Goal: Information Seeking & Learning: Learn about a topic

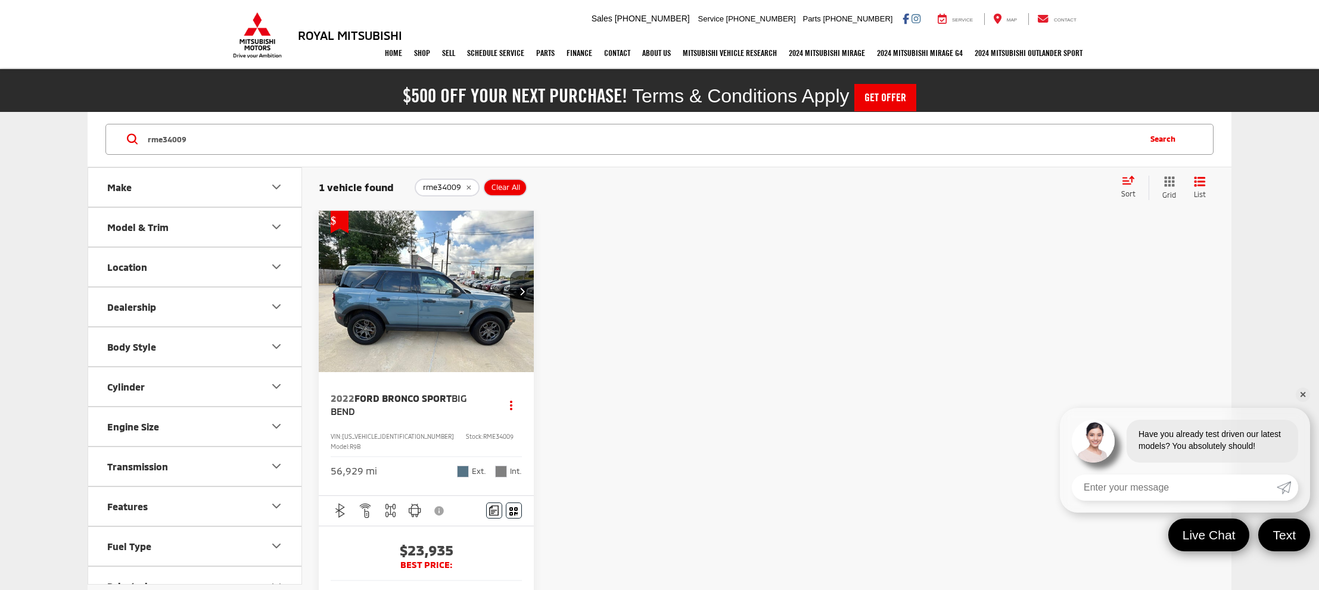
click at [363, 143] on input "rme34009" at bounding box center [643, 139] width 992 height 29
type input "sz025984a"
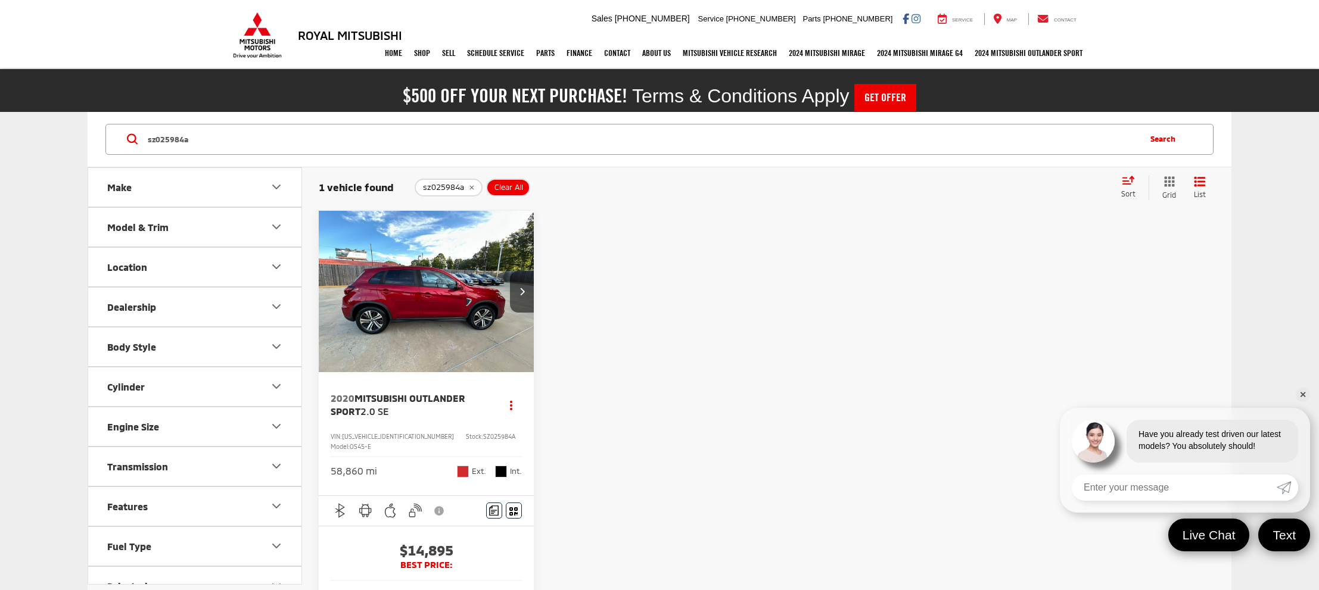
click at [402, 254] on img "2020 Mitsubishi Outlander Sport 2.0 SE 0" at bounding box center [426, 292] width 217 height 163
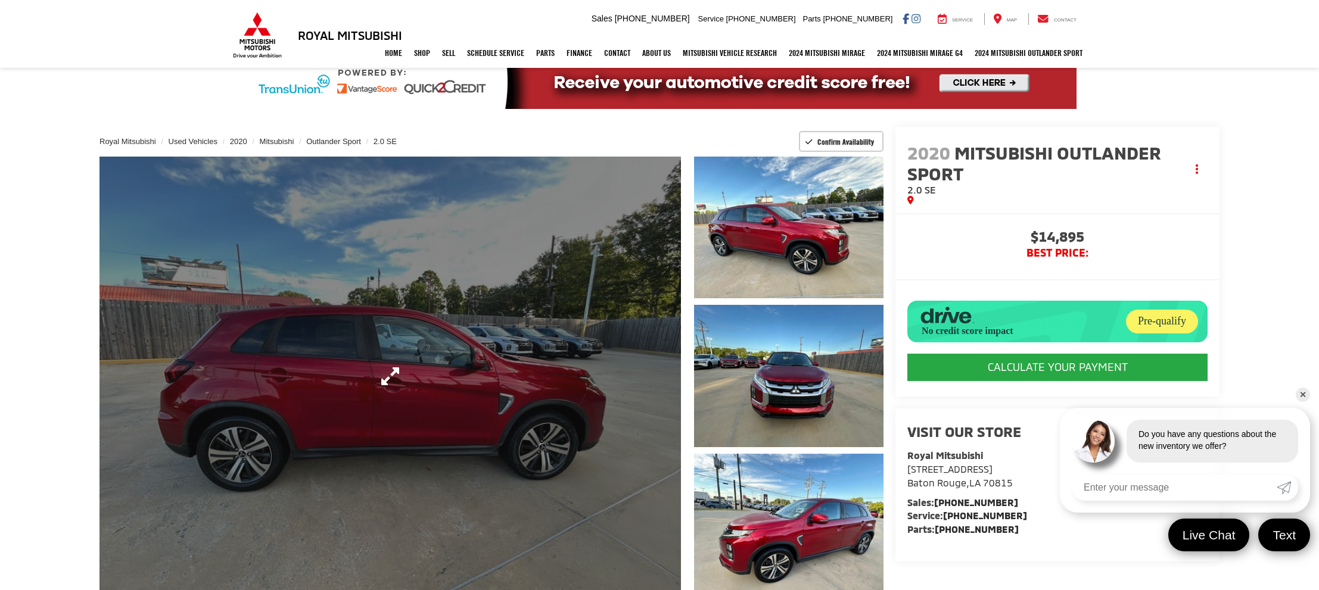
click at [242, 327] on link "Expand Photo 0" at bounding box center [389, 377] width 581 height 440
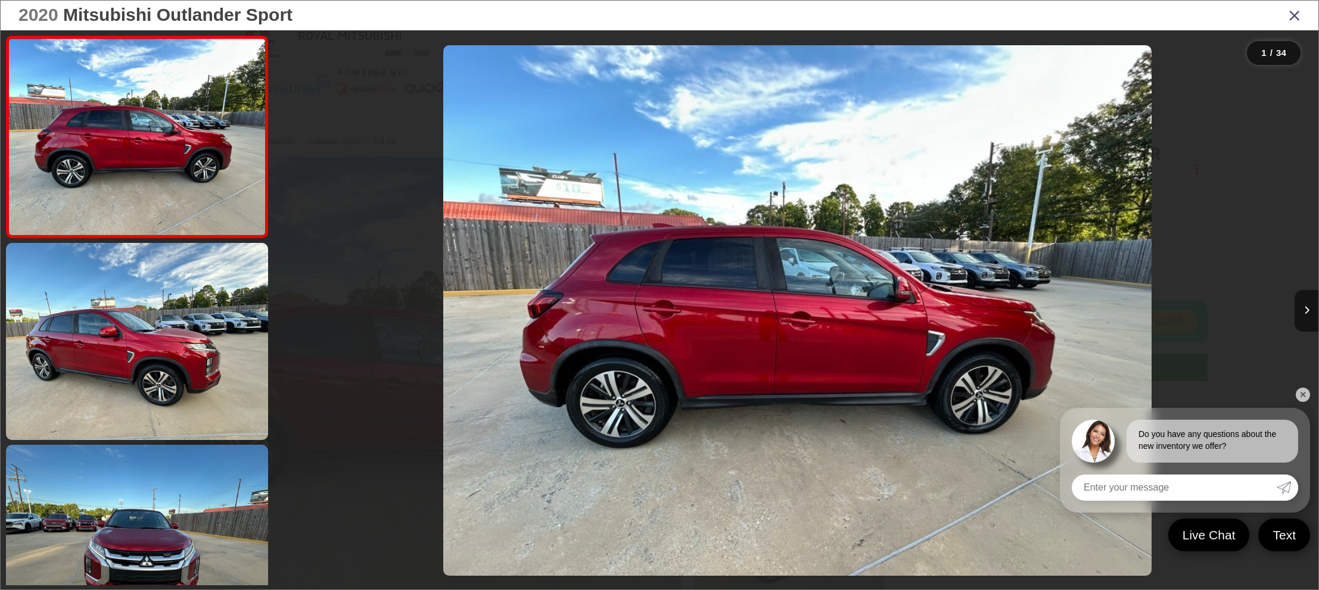
click at [319, 336] on div at bounding box center [406, 310] width 260 height 560
click at [1294, 18] on icon "Close gallery" at bounding box center [1294, 14] width 12 height 15
